Goal: Transaction & Acquisition: Obtain resource

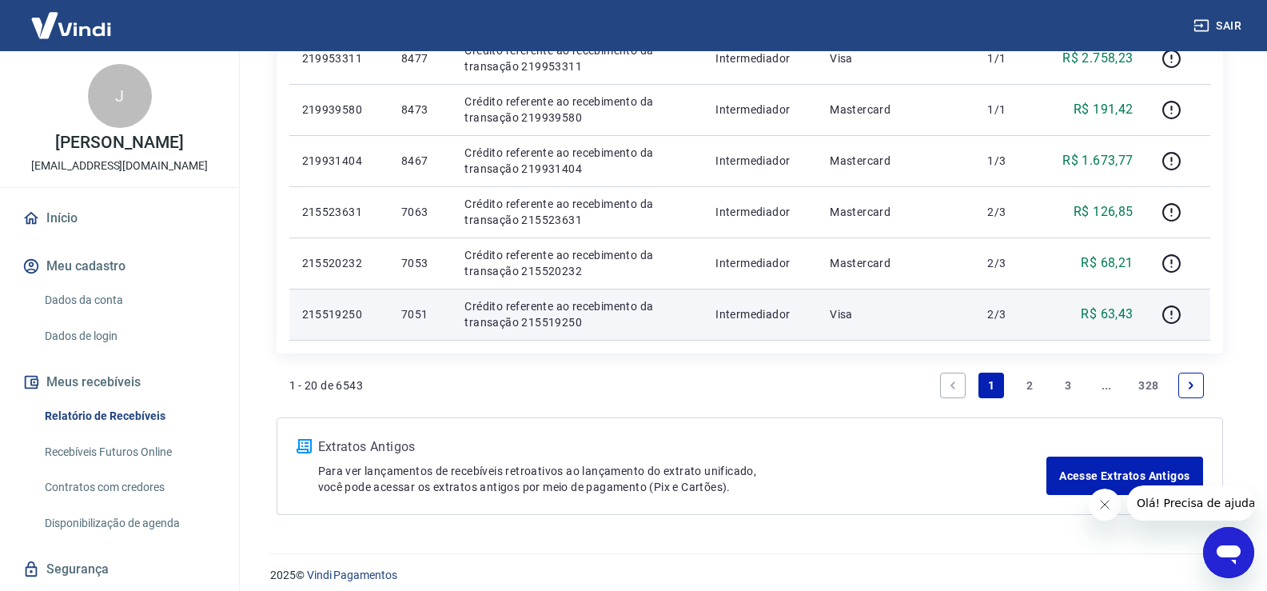
scroll to position [1074, 0]
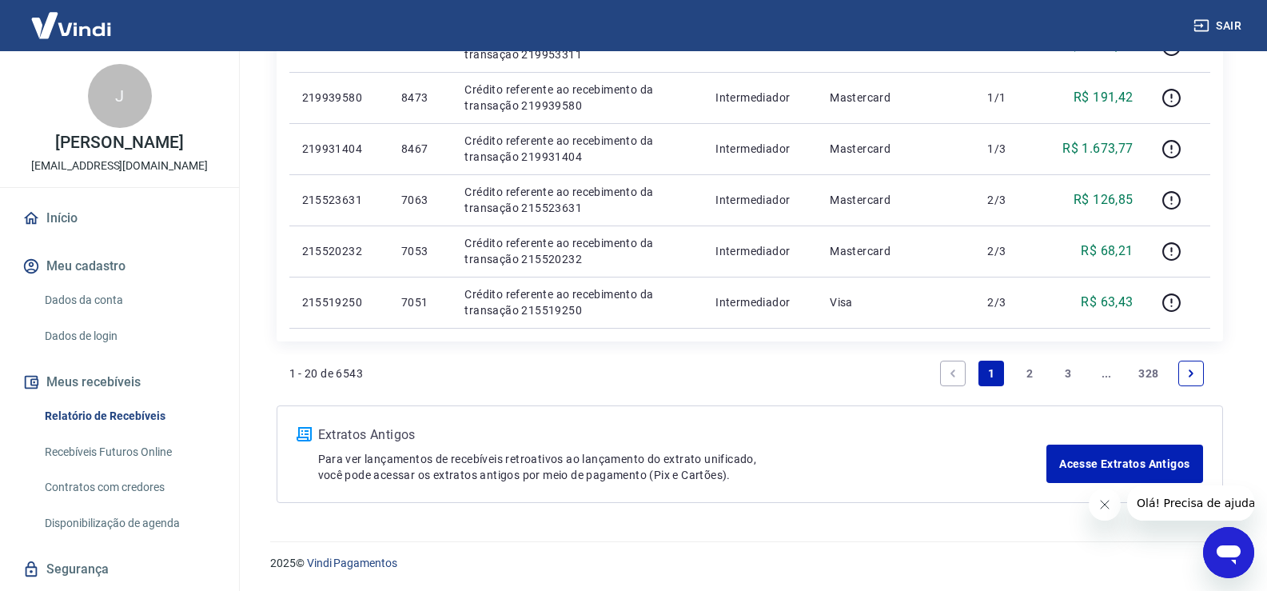
click at [1023, 370] on link "2" at bounding box center [1030, 374] width 26 height 26
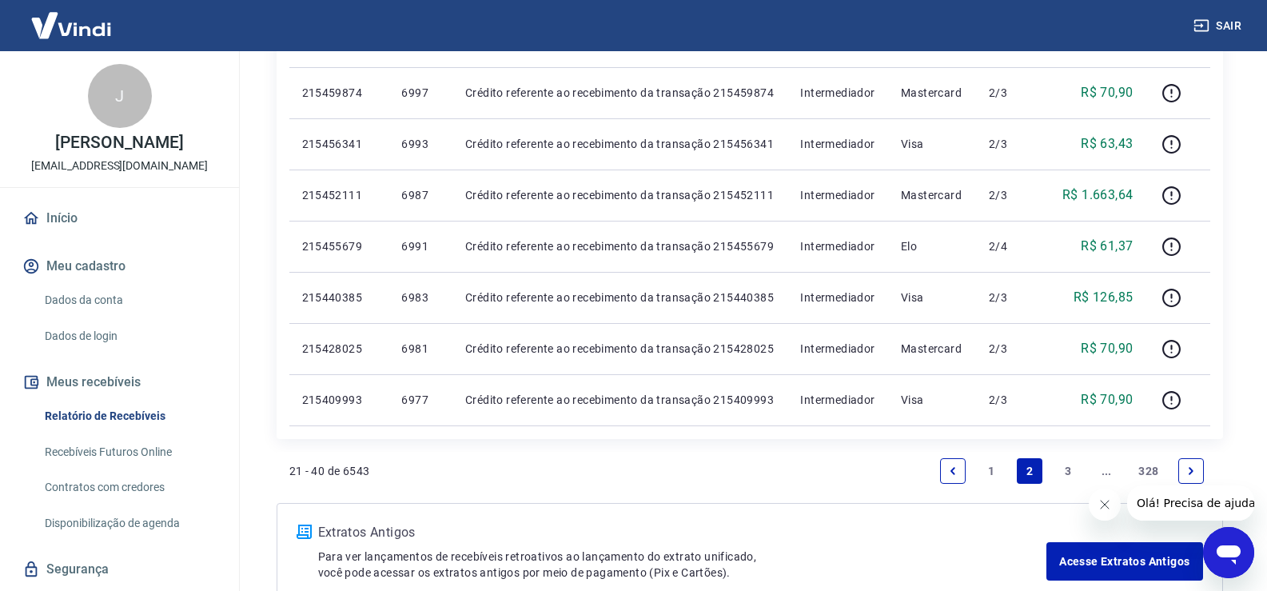
scroll to position [1074, 0]
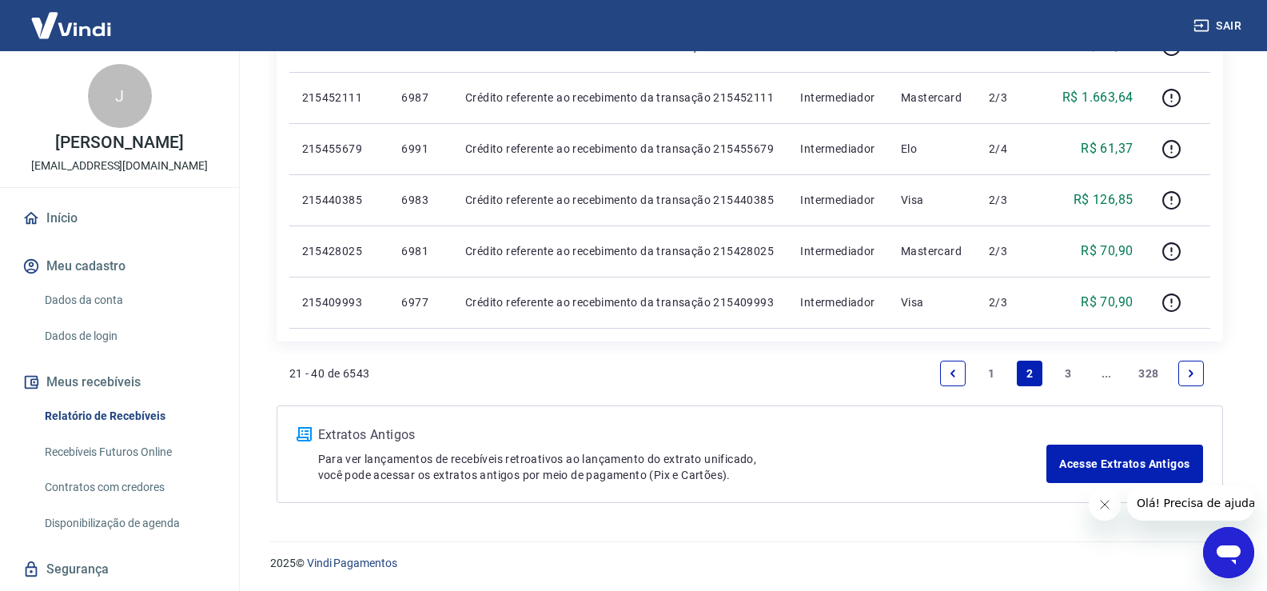
click at [1067, 375] on link "3" at bounding box center [1068, 374] width 26 height 26
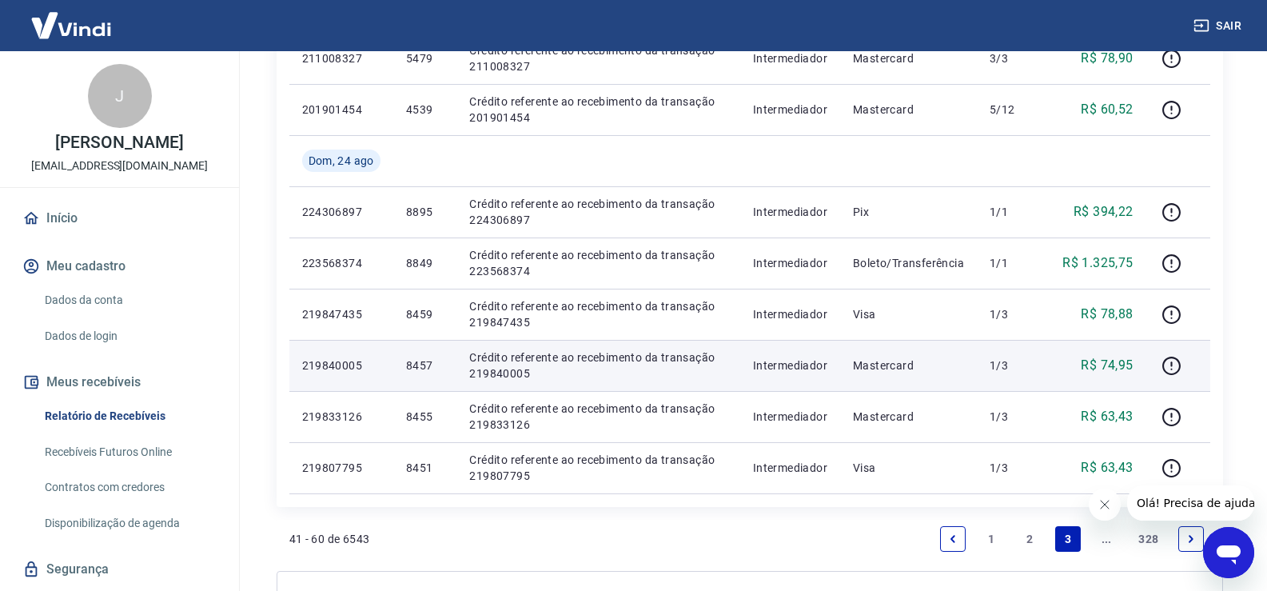
scroll to position [1039, 0]
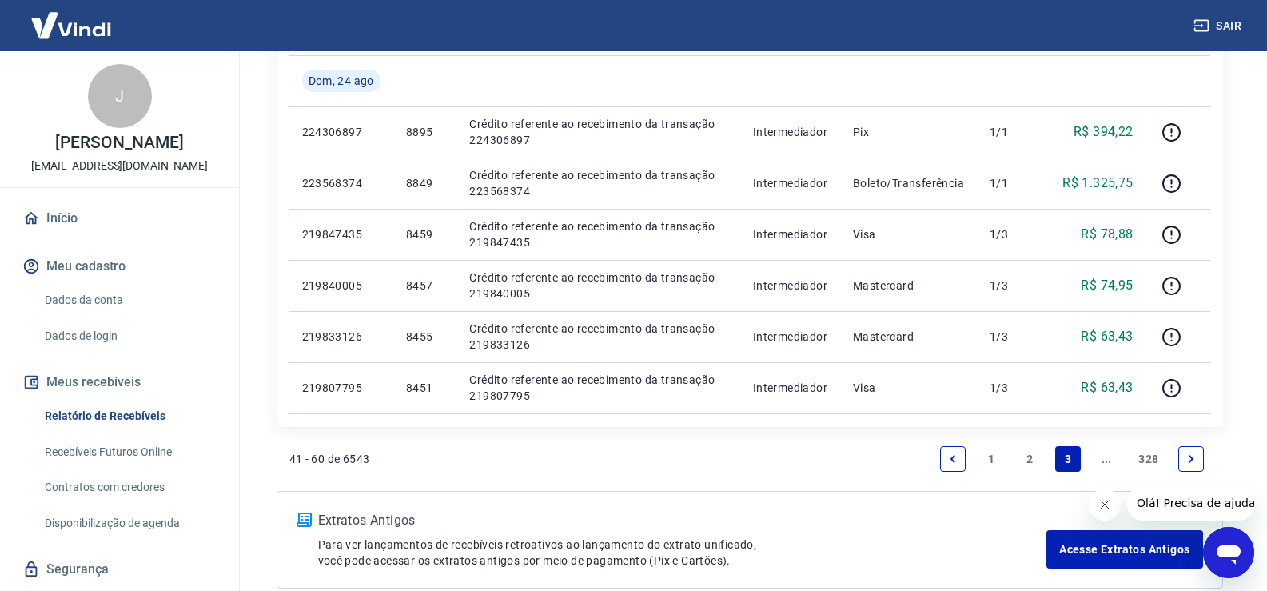
click at [1190, 460] on icon "Next page" at bounding box center [1191, 458] width 5 height 7
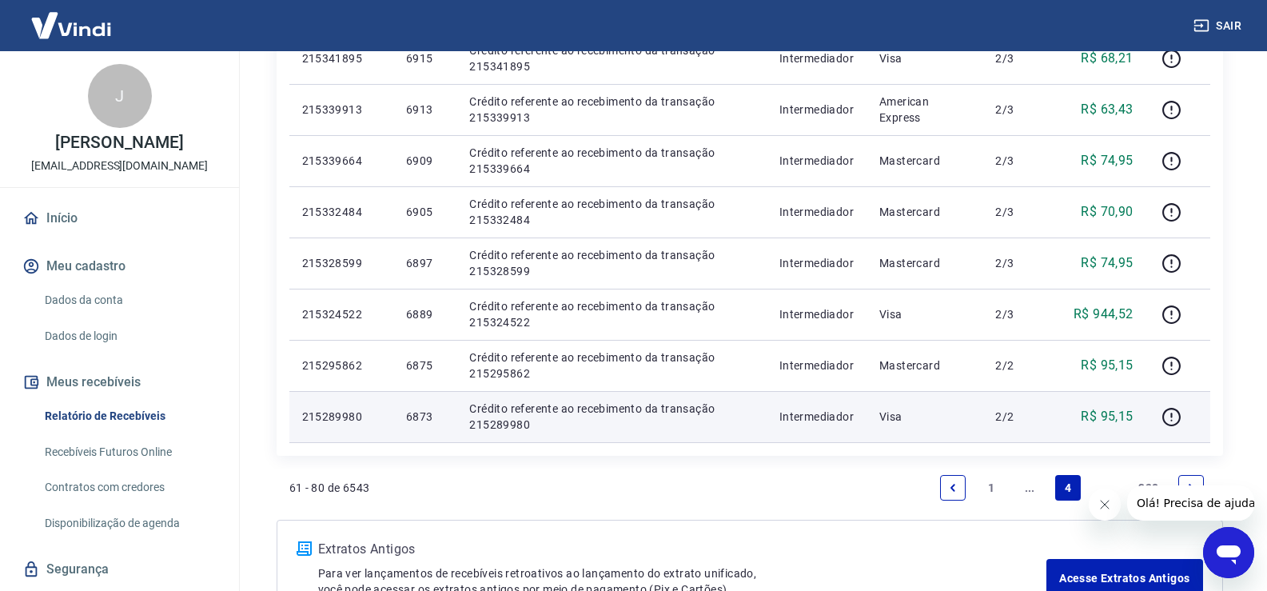
scroll to position [1039, 0]
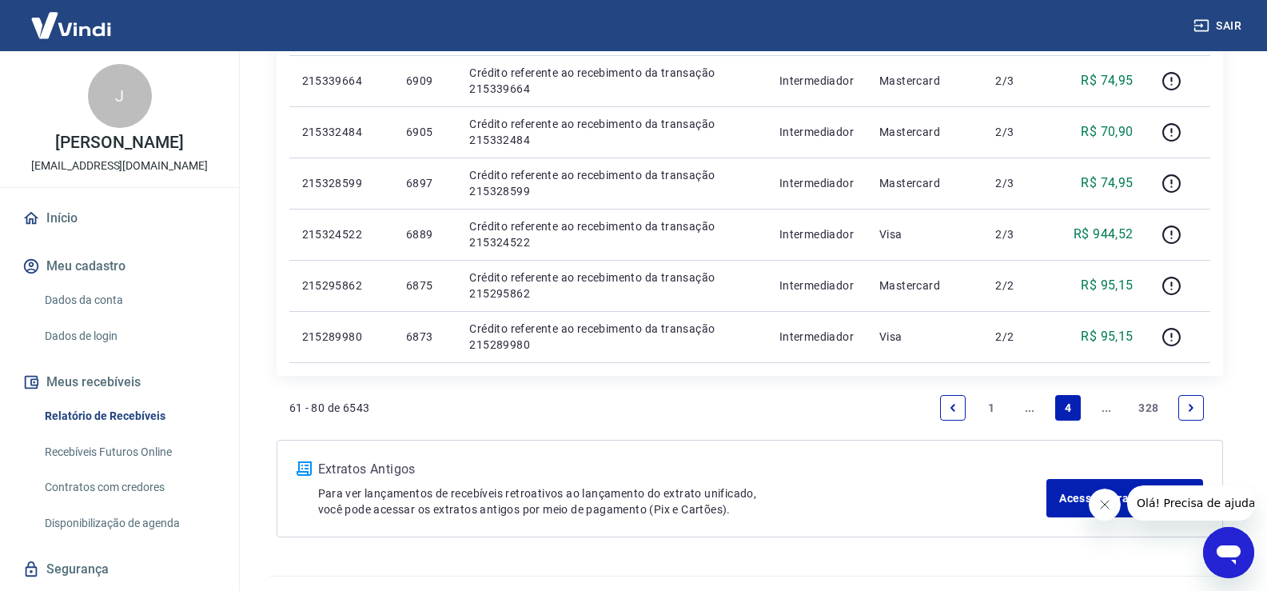
click at [1191, 402] on icon "Next page" at bounding box center [1191, 407] width 11 height 11
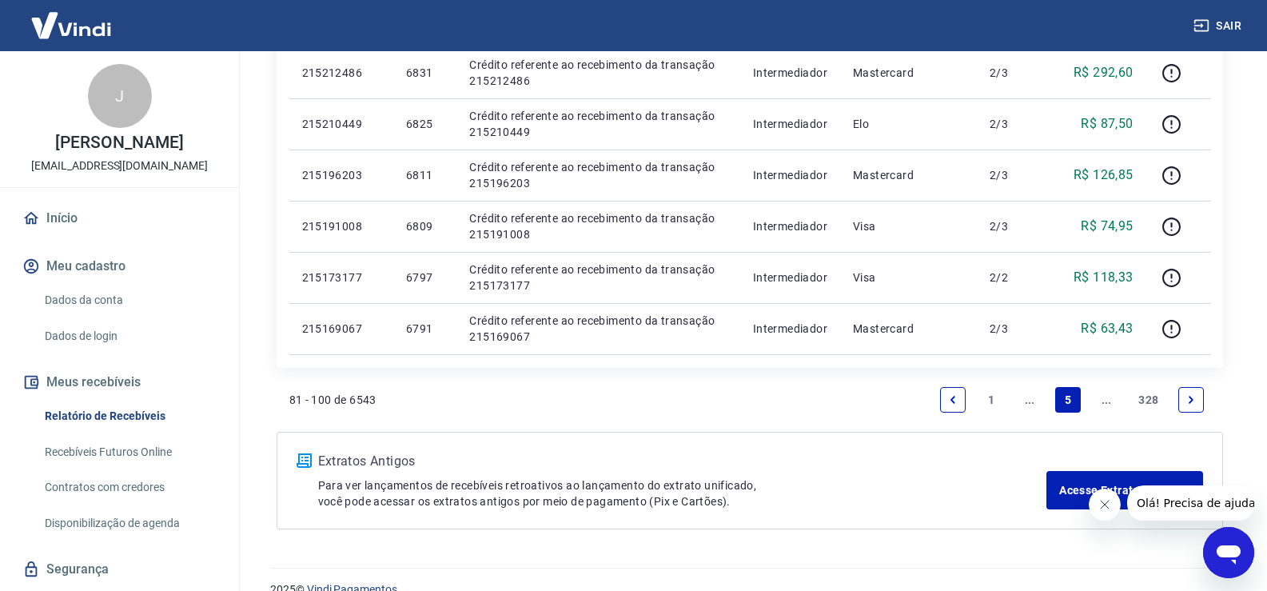
scroll to position [1125, 0]
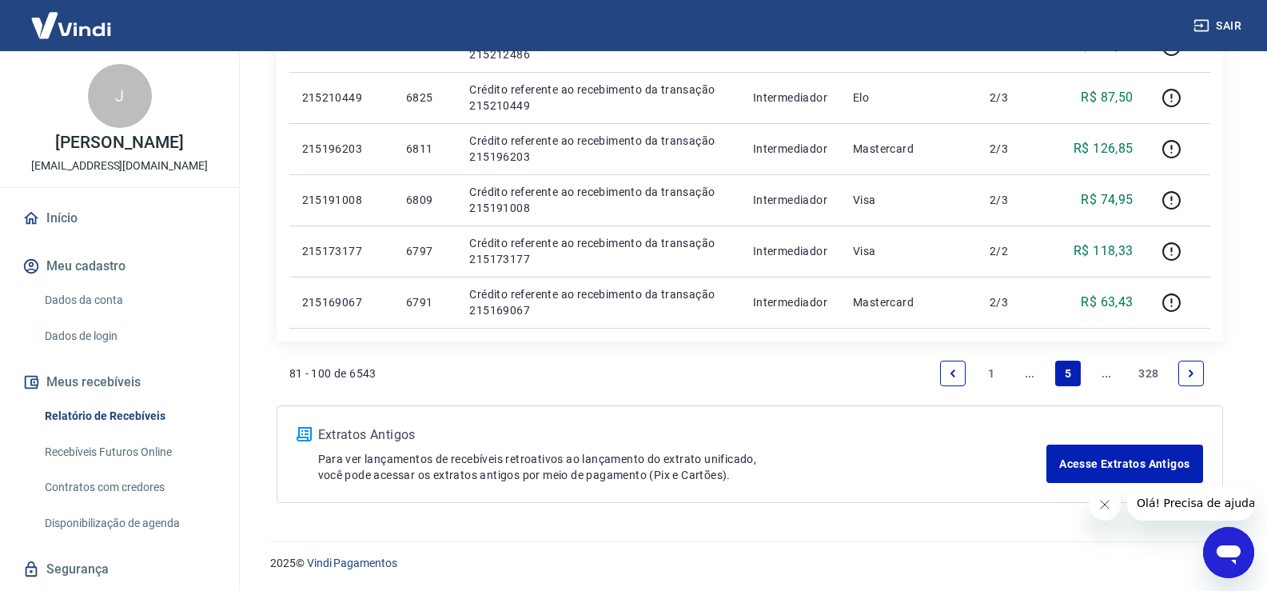
drag, startPoint x: 1188, startPoint y: 373, endPoint x: 1141, endPoint y: 394, distance: 51.5
click at [1187, 373] on icon "Next page" at bounding box center [1191, 373] width 11 height 11
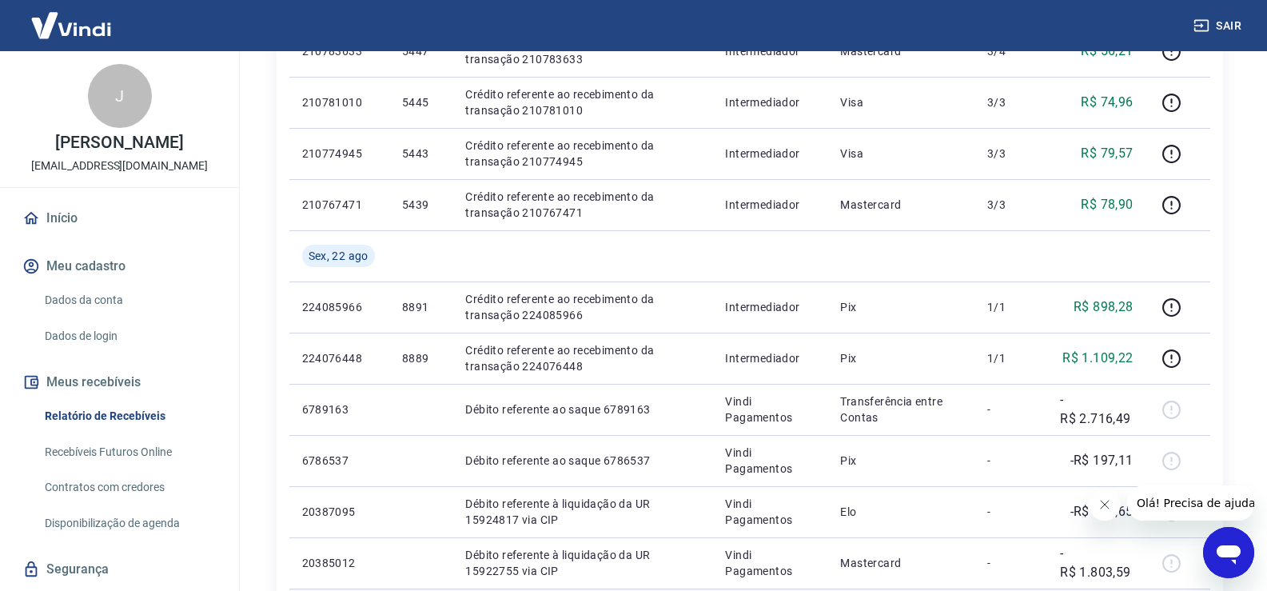
scroll to position [799, 0]
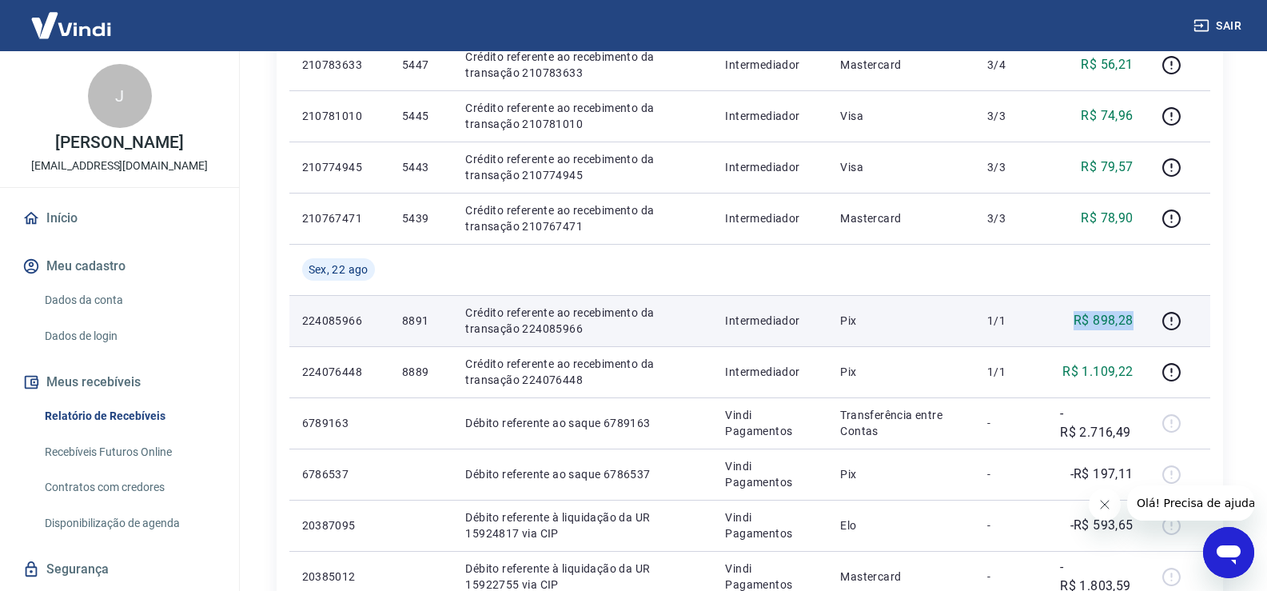
drag, startPoint x: 1051, startPoint y: 321, endPoint x: 1140, endPoint y: 321, distance: 88.7
click at [1140, 321] on td "R$ 898,28" at bounding box center [1096, 320] width 98 height 51
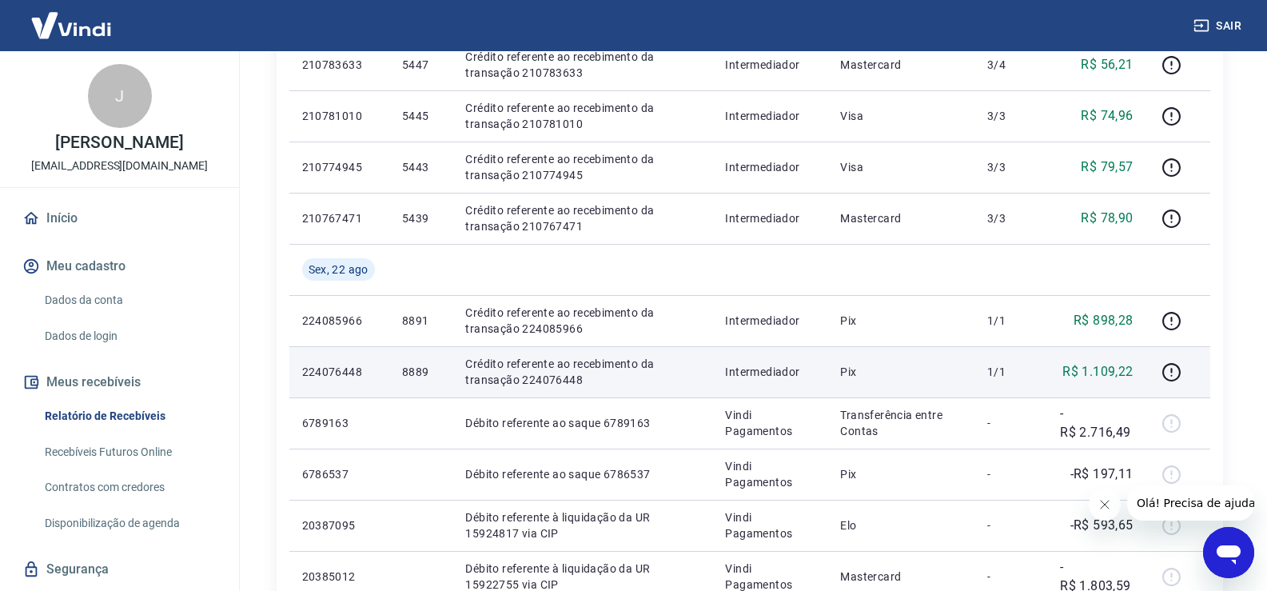
click at [1030, 348] on td "1/1" at bounding box center [1011, 371] width 73 height 51
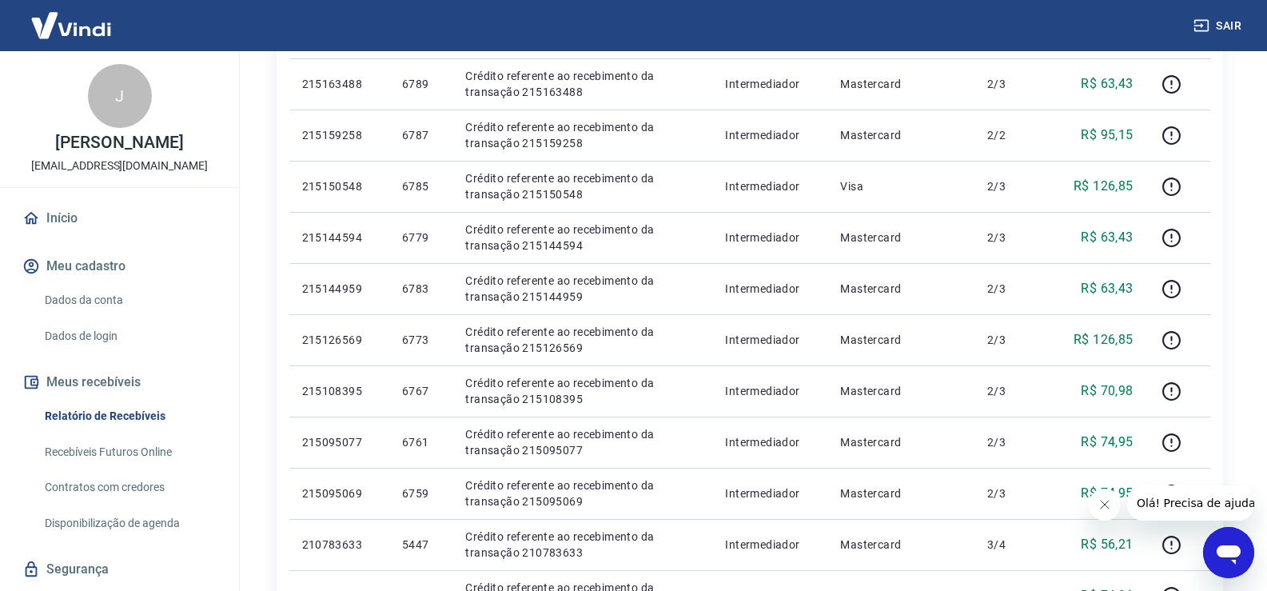
scroll to position [0, 0]
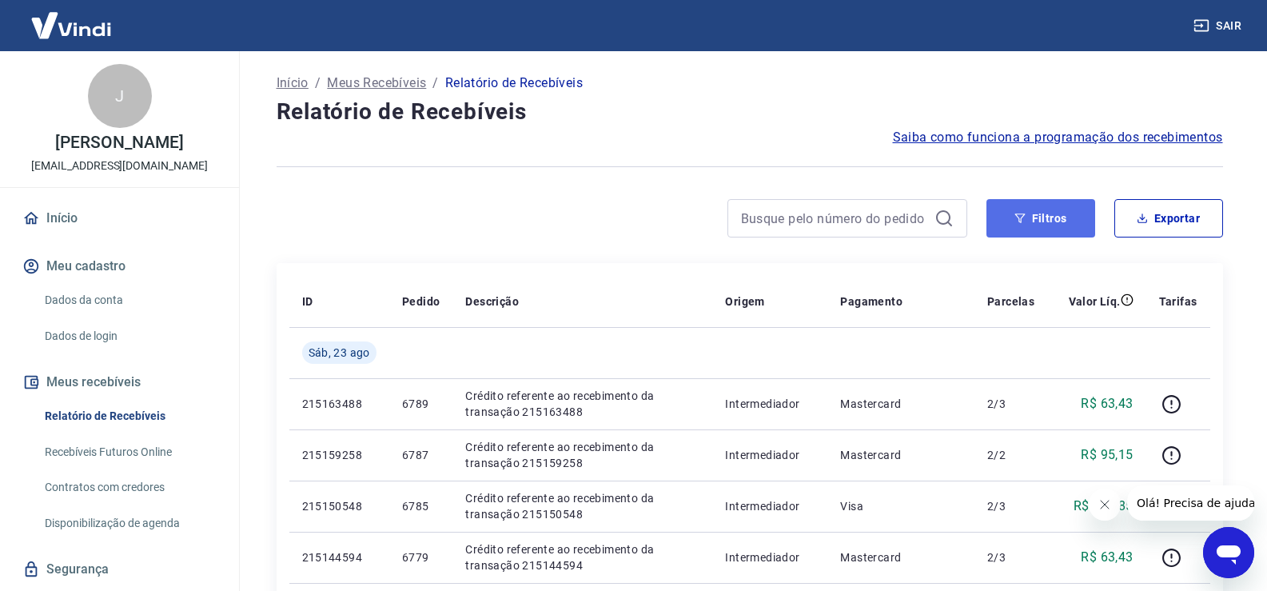
click at [1053, 221] on button "Filtros" at bounding box center [1041, 218] width 109 height 38
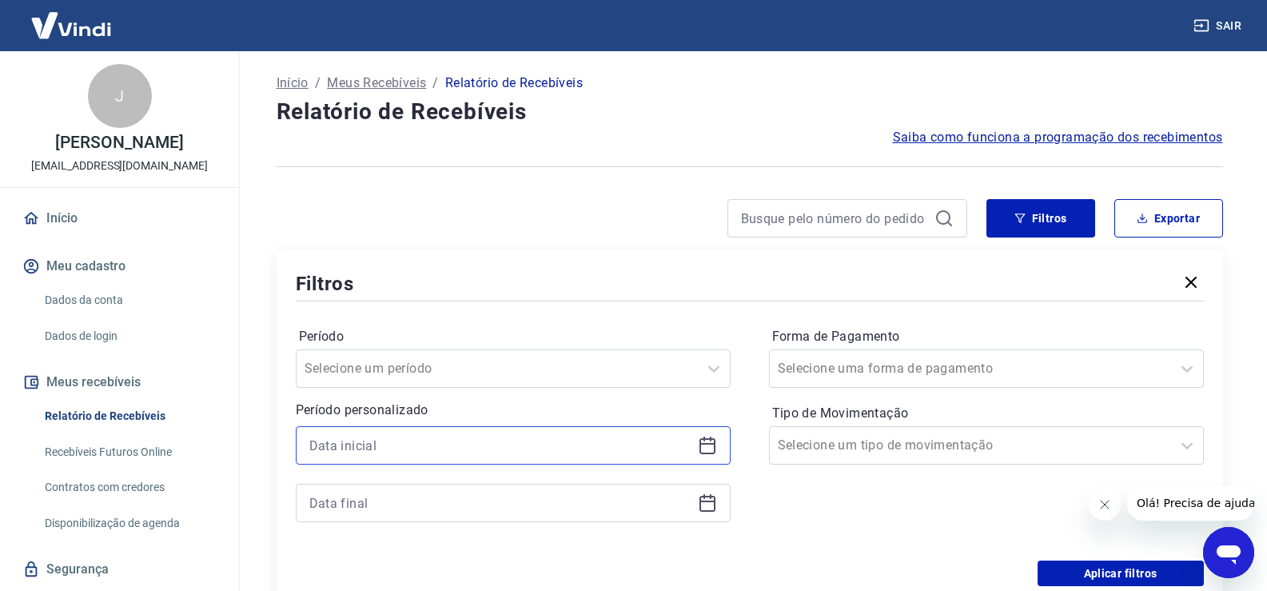
click at [365, 448] on input at bounding box center [500, 445] width 382 height 24
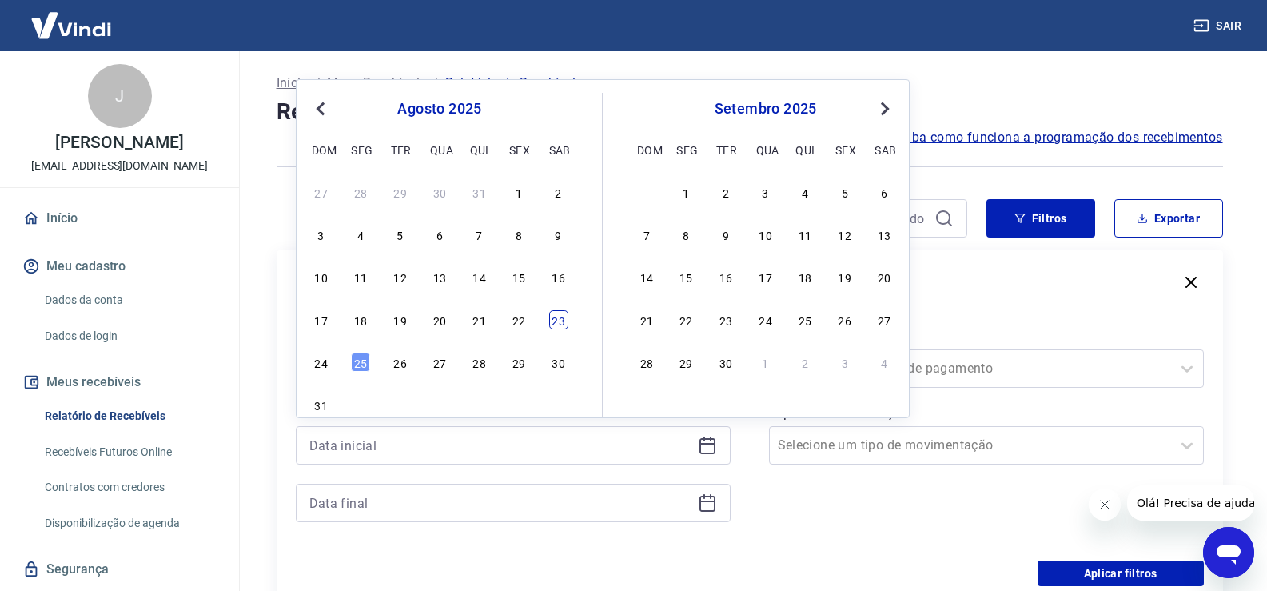
click at [553, 321] on div "23" at bounding box center [558, 319] width 19 height 19
type input "[DATE]"
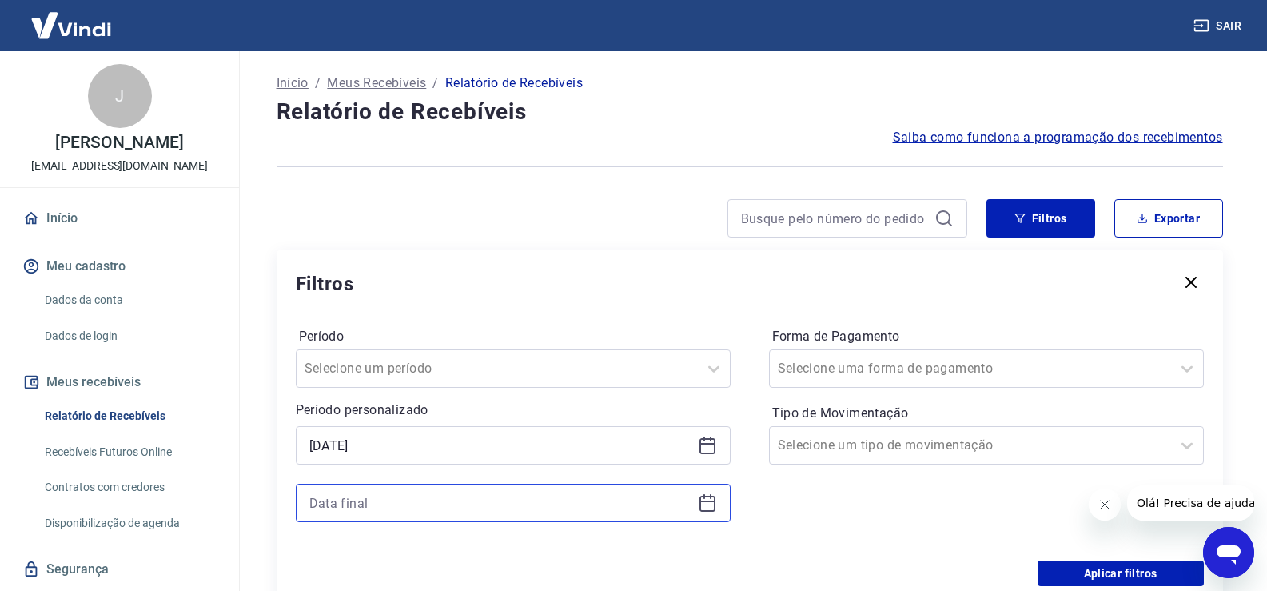
click at [556, 503] on input at bounding box center [500, 503] width 382 height 24
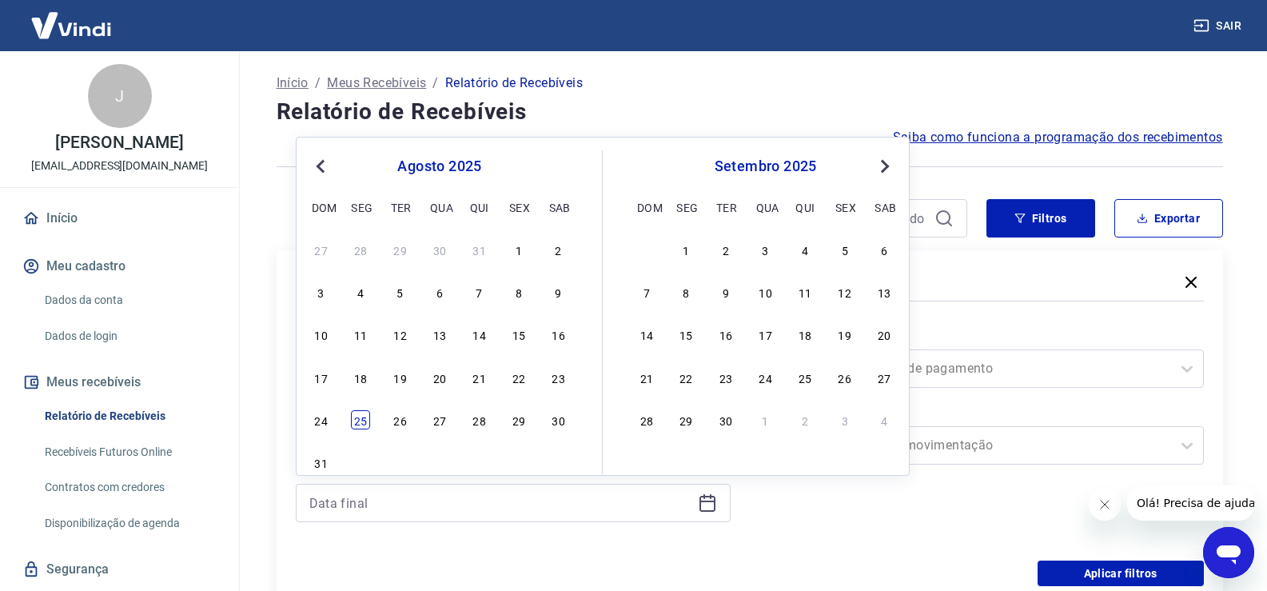
click at [361, 422] on div "25" at bounding box center [360, 419] width 19 height 19
type input "[DATE]"
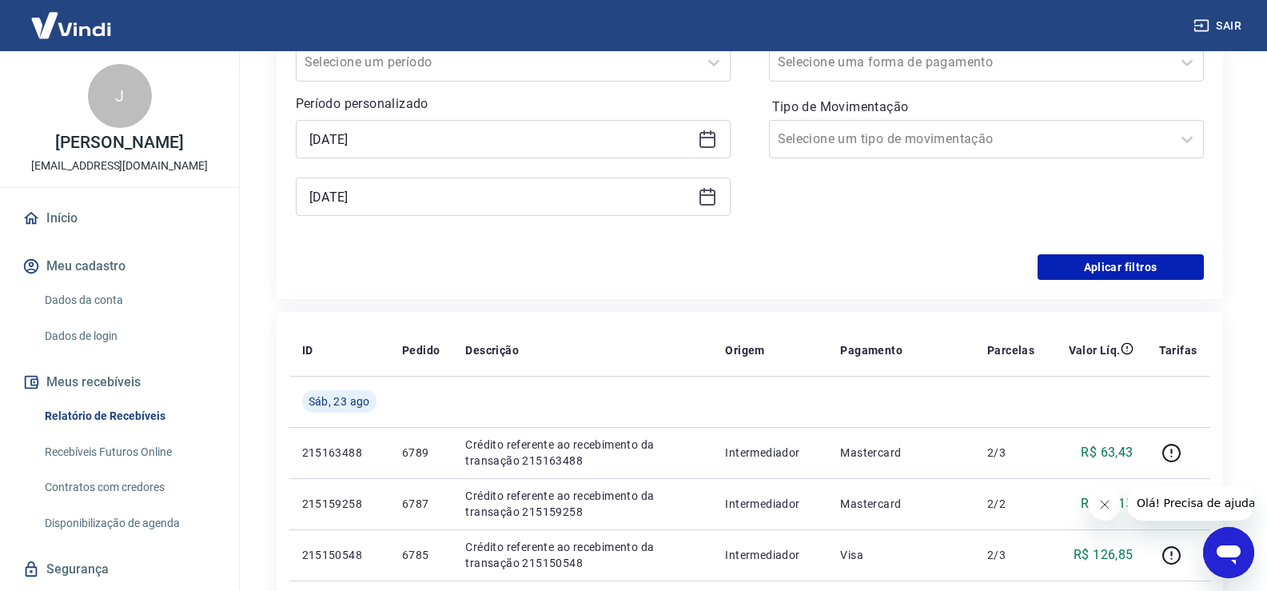
scroll to position [41, 0]
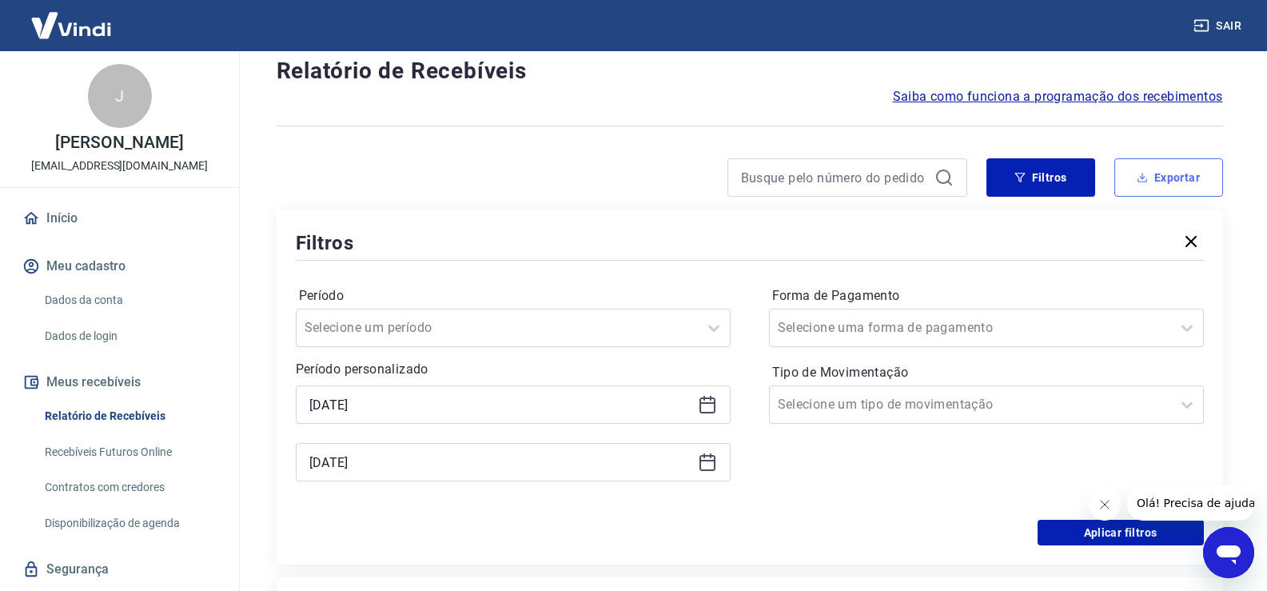
click at [1174, 173] on button "Exportar" at bounding box center [1168, 177] width 109 height 38
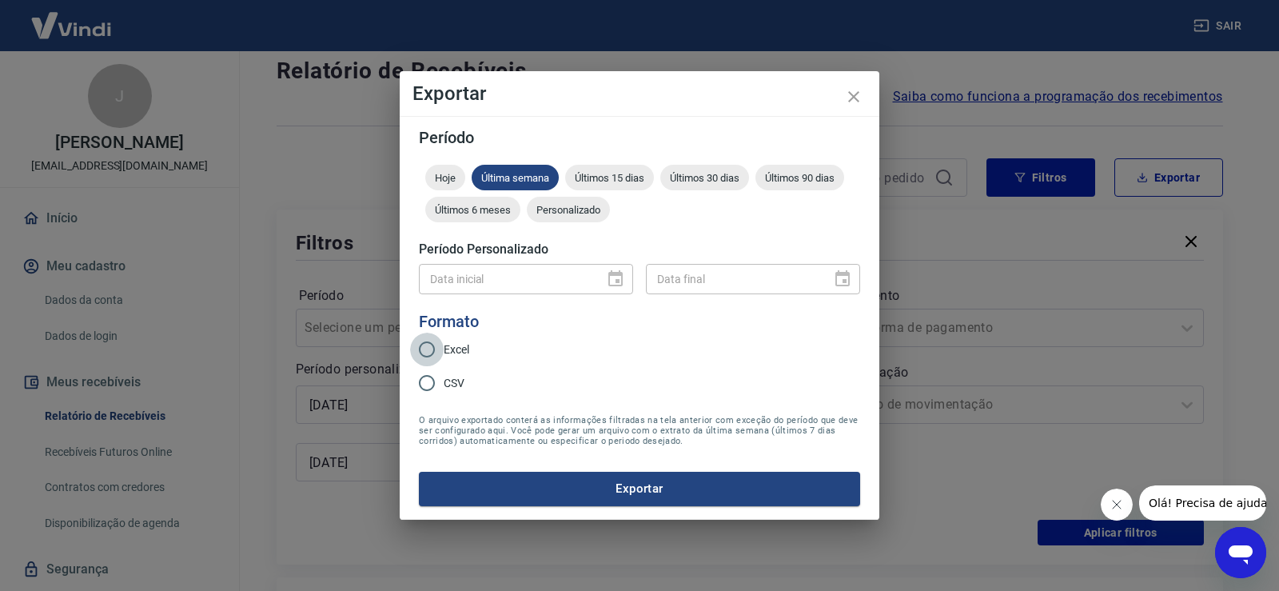
click at [428, 349] on input "Excel" at bounding box center [427, 350] width 34 height 34
radio input "true"
click at [632, 490] on button "Exportar" at bounding box center [639, 489] width 441 height 34
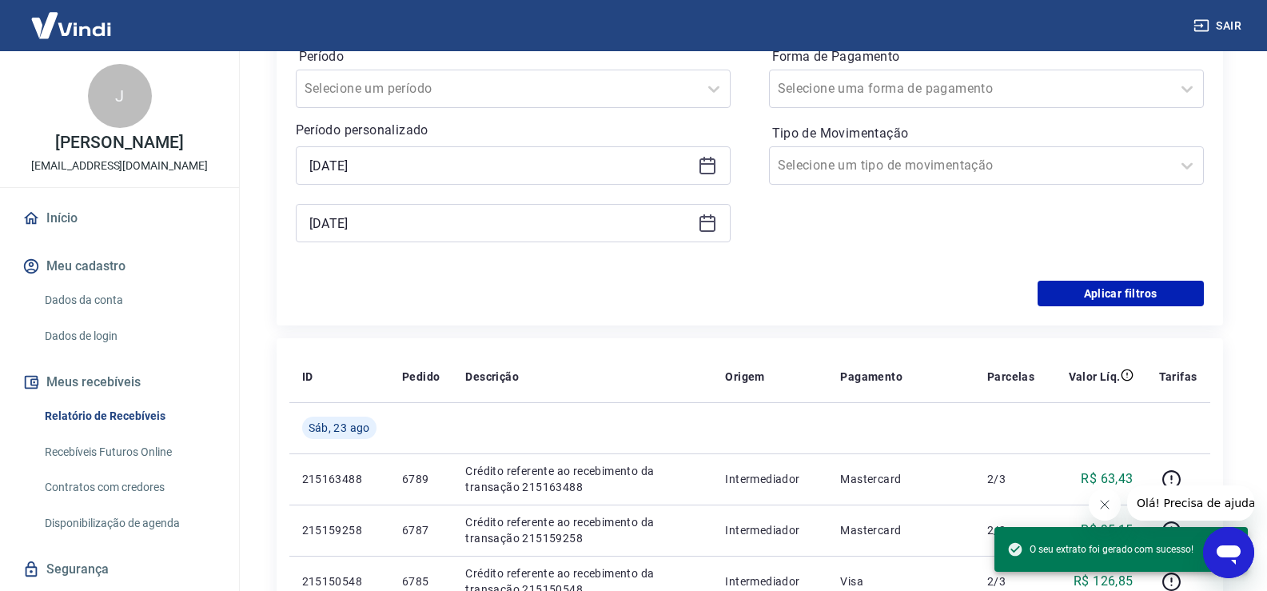
scroll to position [281, 0]
click at [1130, 287] on button "Aplicar filtros" at bounding box center [1121, 293] width 166 height 26
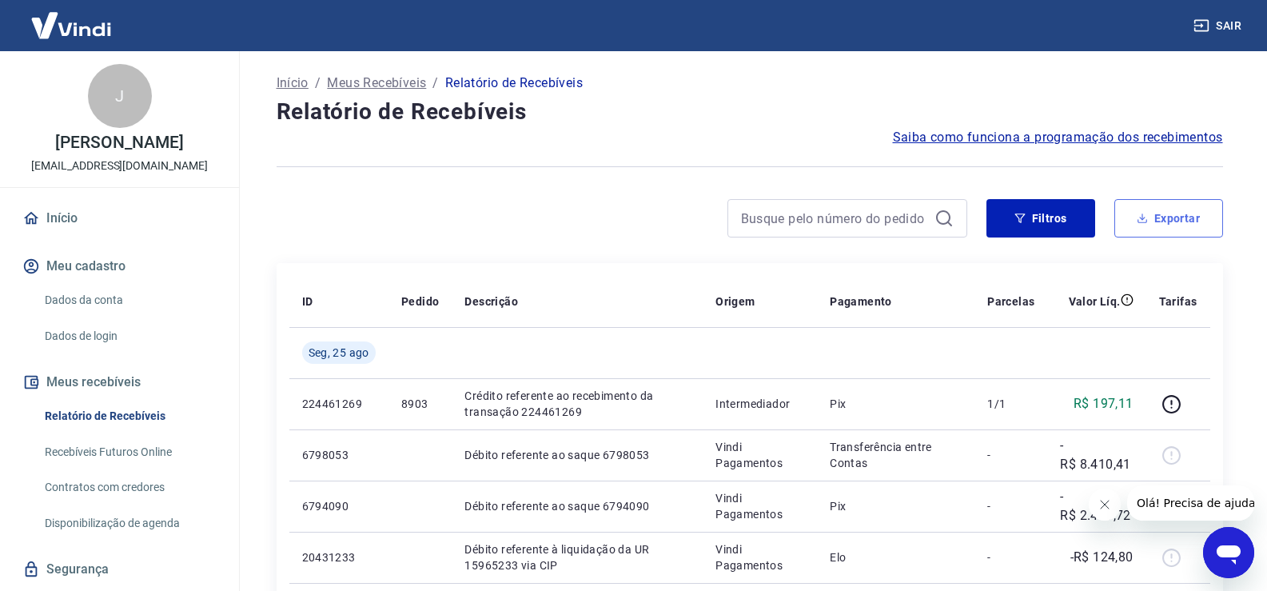
click at [1167, 216] on button "Exportar" at bounding box center [1168, 218] width 109 height 38
type input "[DATE]"
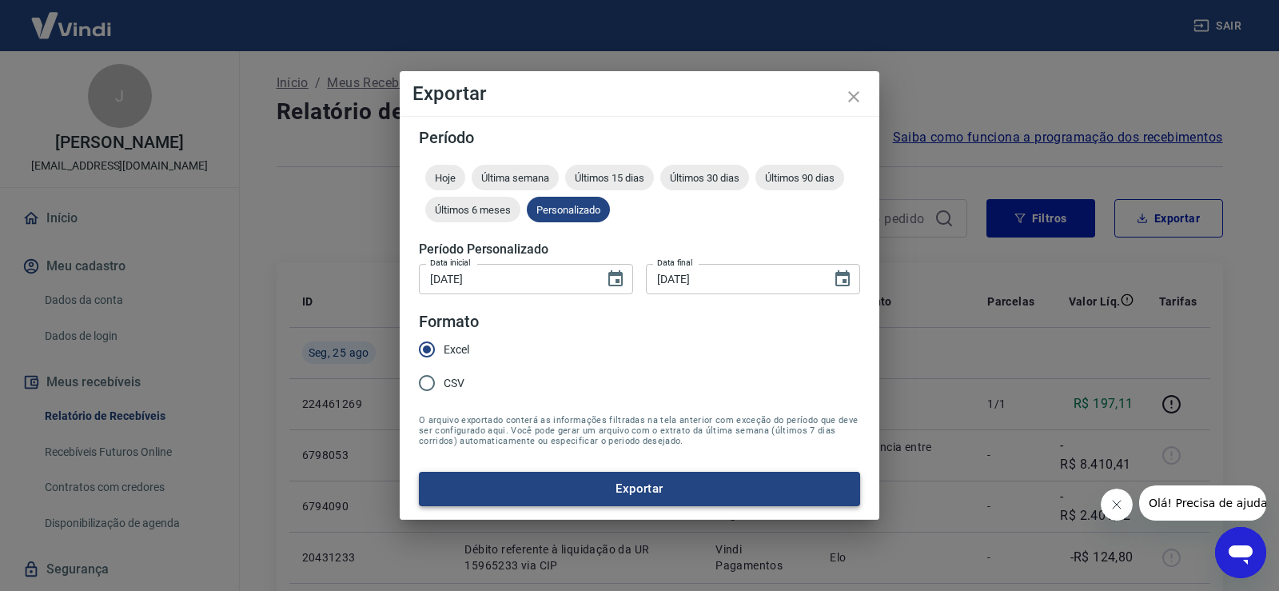
click at [651, 489] on button "Exportar" at bounding box center [639, 489] width 441 height 34
